Goal: Check status: Check status

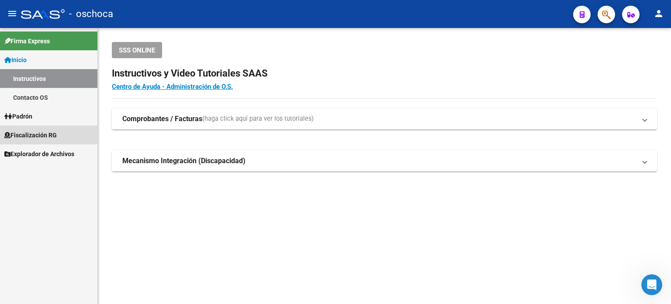
click at [43, 135] on span "Fiscalización RG" at bounding box center [30, 135] width 52 height 10
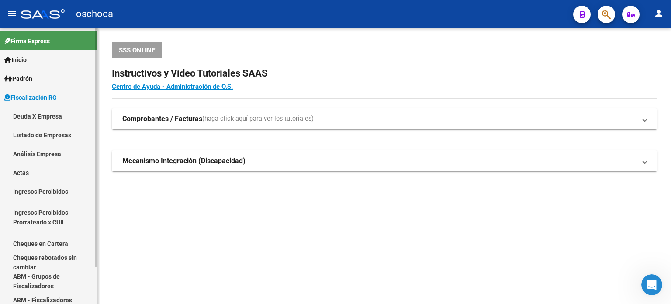
click at [42, 150] on link "Análisis Empresa" at bounding box center [48, 153] width 97 height 19
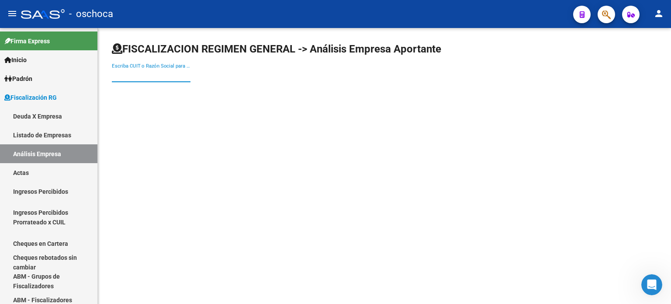
click at [114, 73] on input "Escriba CUIT o Razón Social para buscar" at bounding box center [151, 75] width 79 height 8
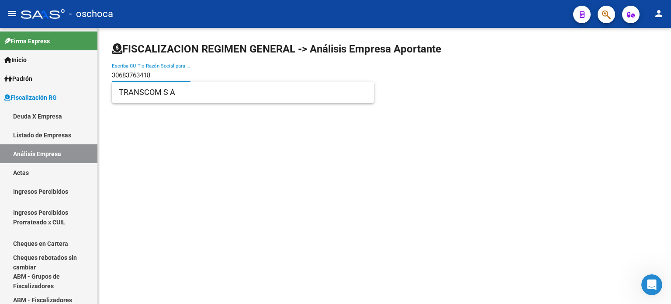
type input "30683763418"
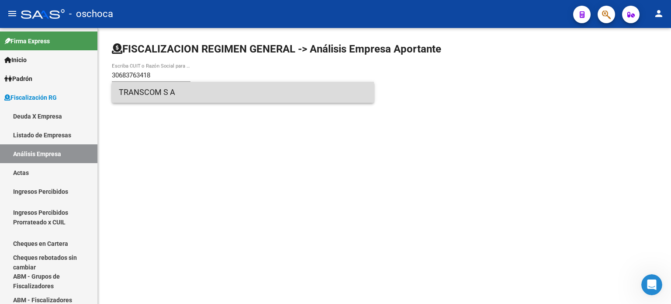
click at [156, 92] on span "TRANSCOM S A" at bounding box center [243, 92] width 248 height 21
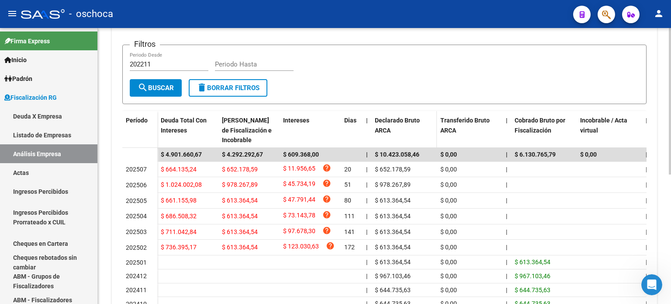
scroll to position [219, 0]
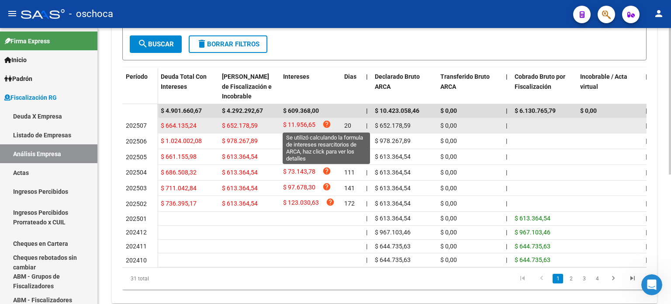
click at [324, 122] on icon "help" at bounding box center [327, 124] width 9 height 9
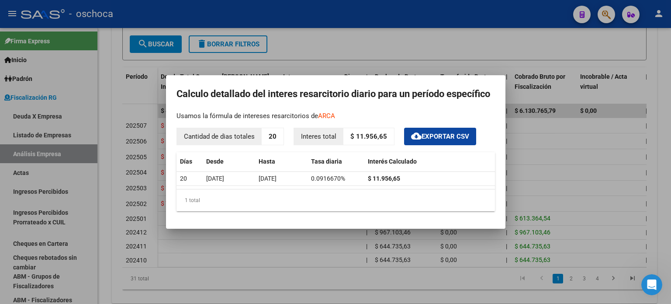
click at [388, 50] on div at bounding box center [335, 152] width 671 height 304
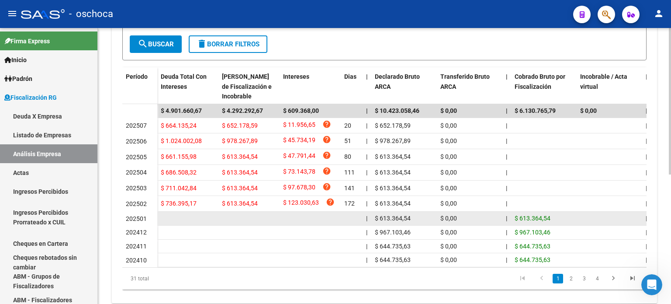
scroll to position [244, 0]
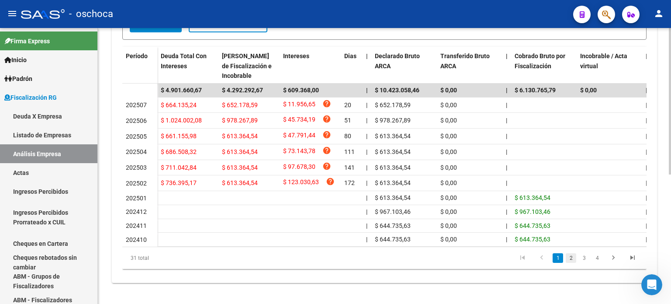
click at [570, 257] on link "2" at bounding box center [571, 258] width 10 height 10
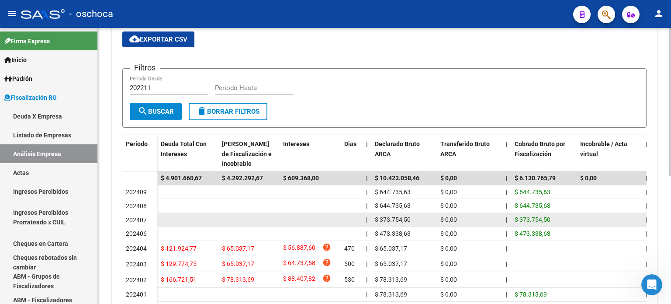
scroll to position [239, 0]
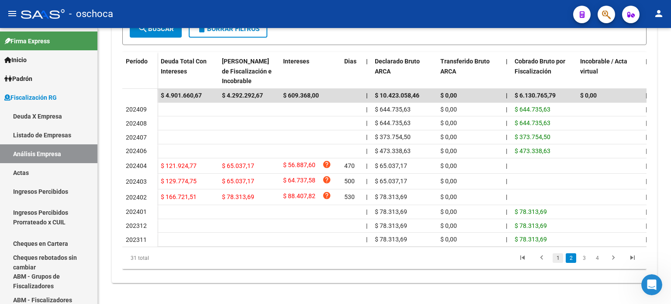
click at [556, 257] on link "1" at bounding box center [558, 258] width 10 height 10
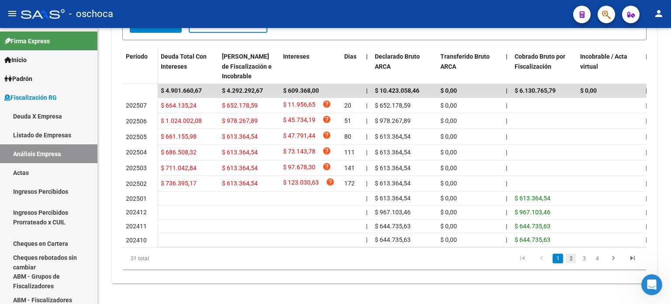
click at [571, 260] on link "2" at bounding box center [571, 259] width 10 height 10
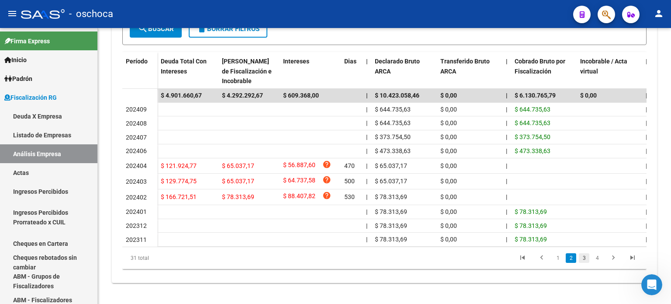
click at [583, 258] on link "3" at bounding box center [584, 258] width 10 height 10
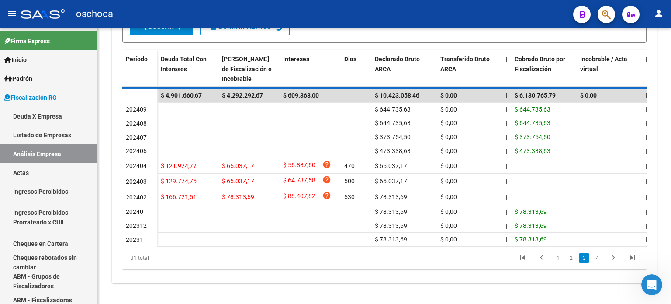
scroll to position [233, 0]
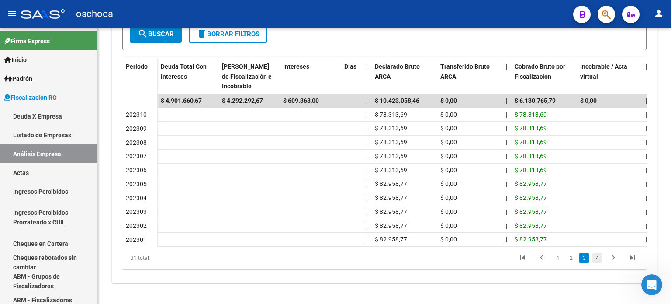
click at [596, 257] on link "4" at bounding box center [597, 258] width 10 height 10
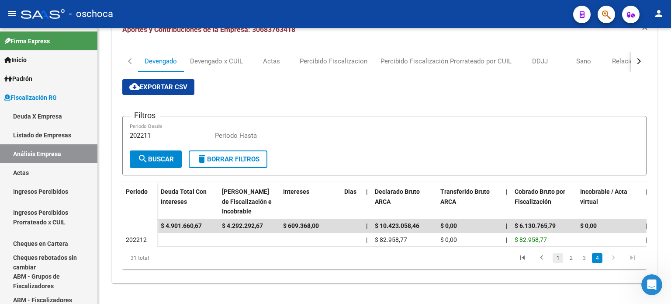
scroll to position [109, 0]
click at [557, 258] on link "1" at bounding box center [558, 258] width 10 height 10
